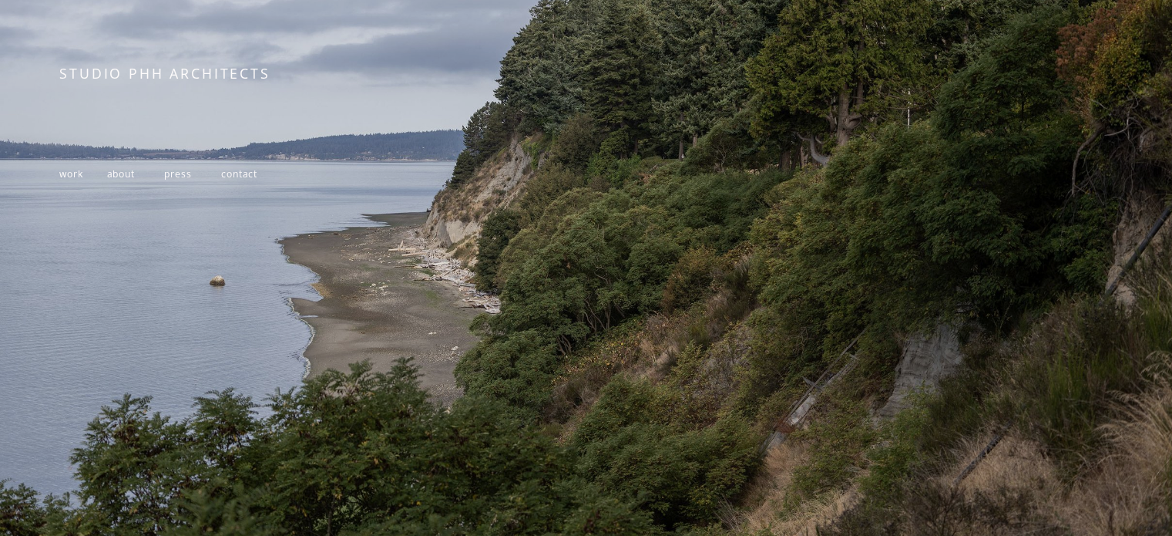
scroll to position [258, 0]
click at [68, 176] on span "work" at bounding box center [70, 172] width 23 height 13
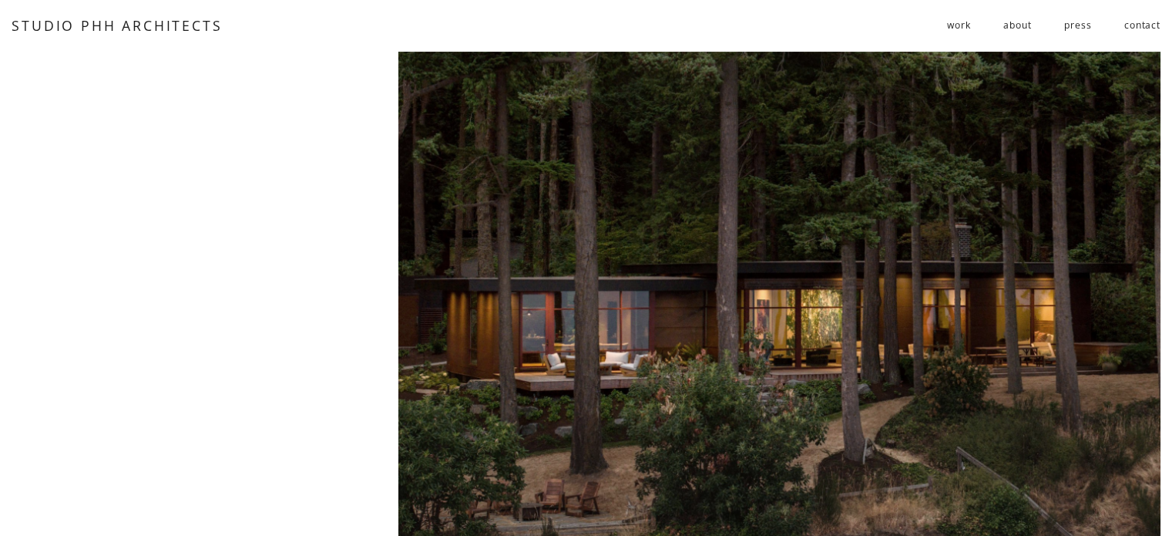
click at [1023, 29] on nav "work residential public follies about press contact" at bounding box center [1053, 25] width 213 height 25
click at [1023, 29] on link "about" at bounding box center [1017, 25] width 28 height 25
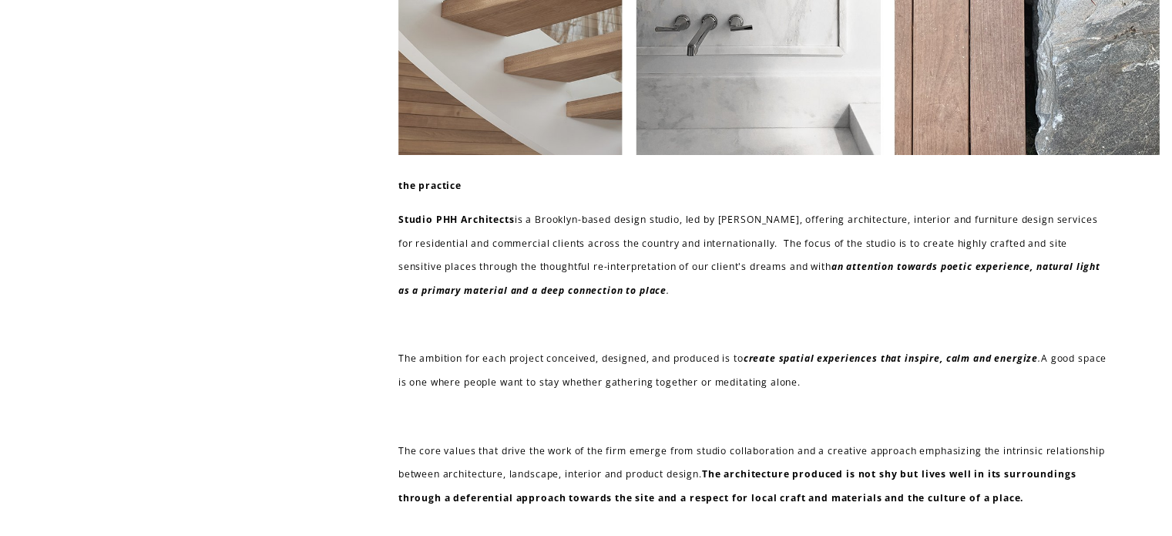
scroll to position [146, 0]
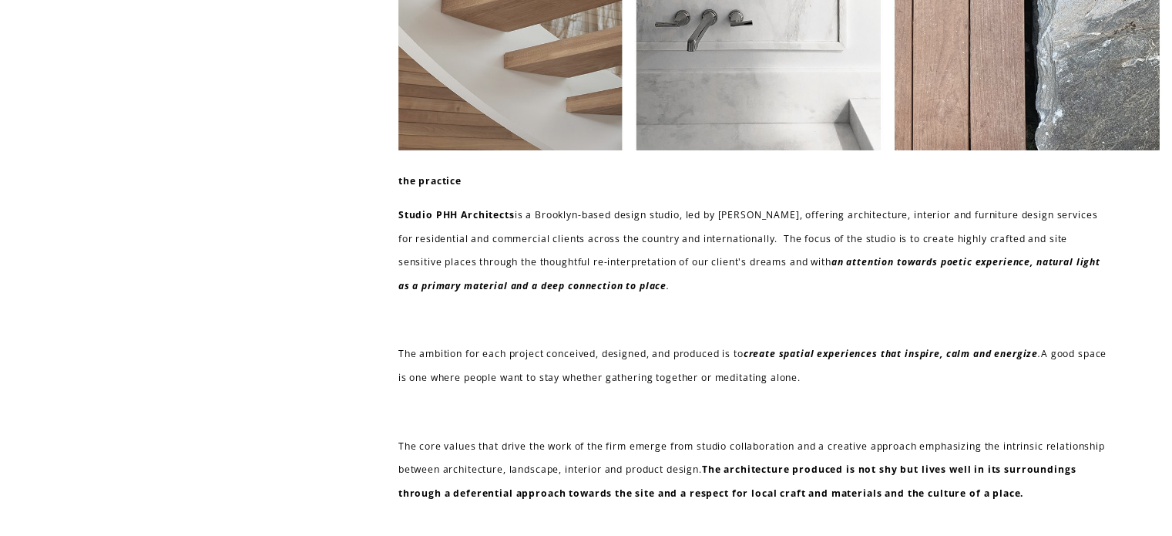
click at [1015, 212] on p "Studio PHH Architects is a Brooklyn-based design studio, led by Pierre-Henri Ho…" at bounding box center [755, 250] width 714 height 94
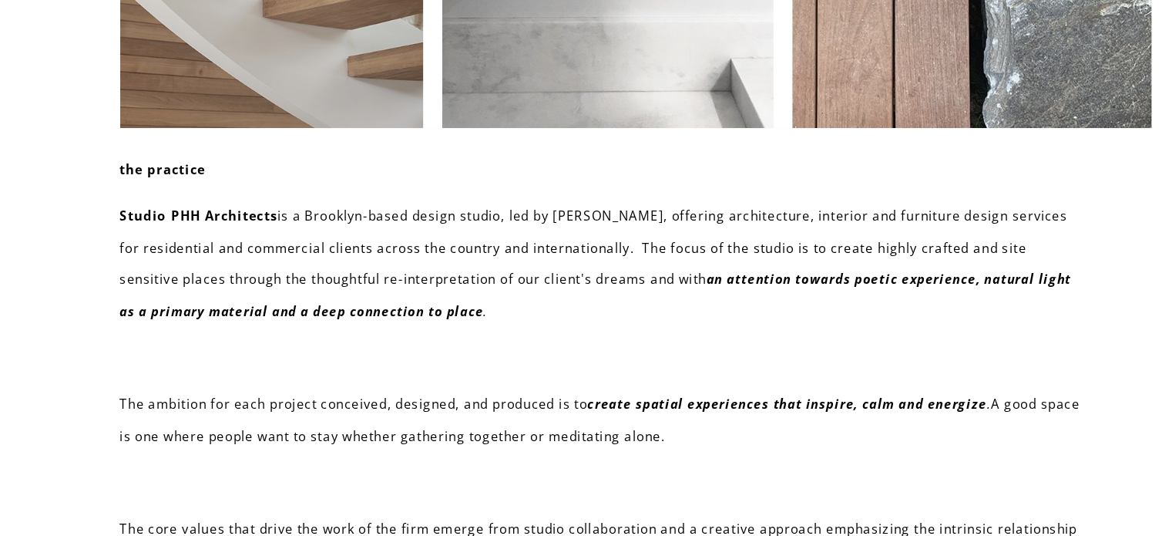
click at [1046, 213] on p "Studio PHH Architects is a Brooklyn-based design studio, led by Pierre-Henri Ho…" at bounding box center [755, 250] width 714 height 94
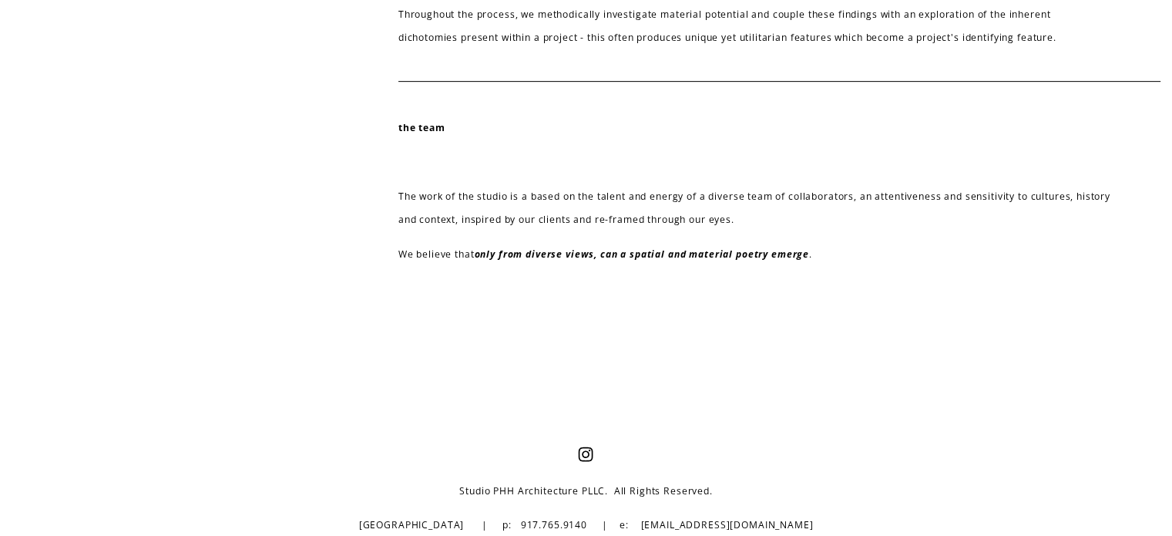
scroll to position [697, 0]
click at [946, 209] on p "The work of the studio is a based on the talent and energy of a diverse team of…" at bounding box center [755, 206] width 714 height 47
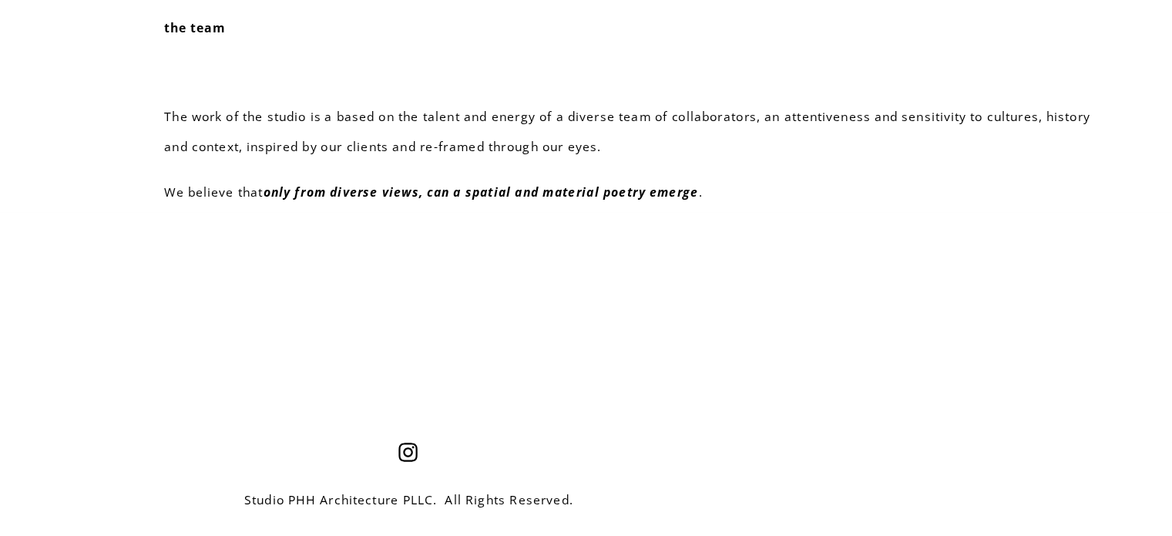
click at [432, 165] on p at bounding box center [755, 160] width 714 height 23
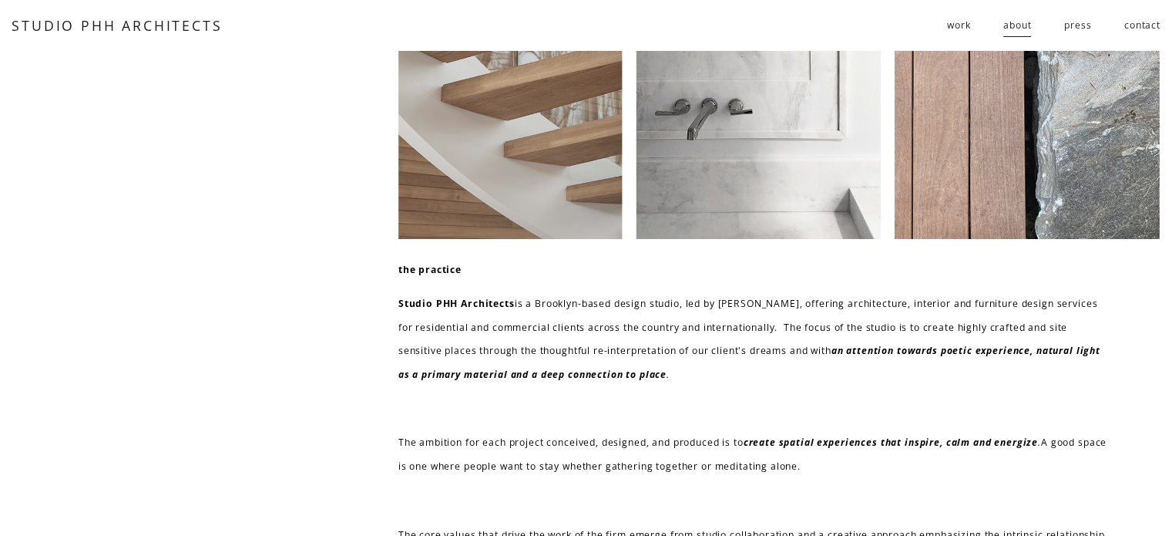
scroll to position [0, 0]
